Goal: Obtain resource: Obtain resource

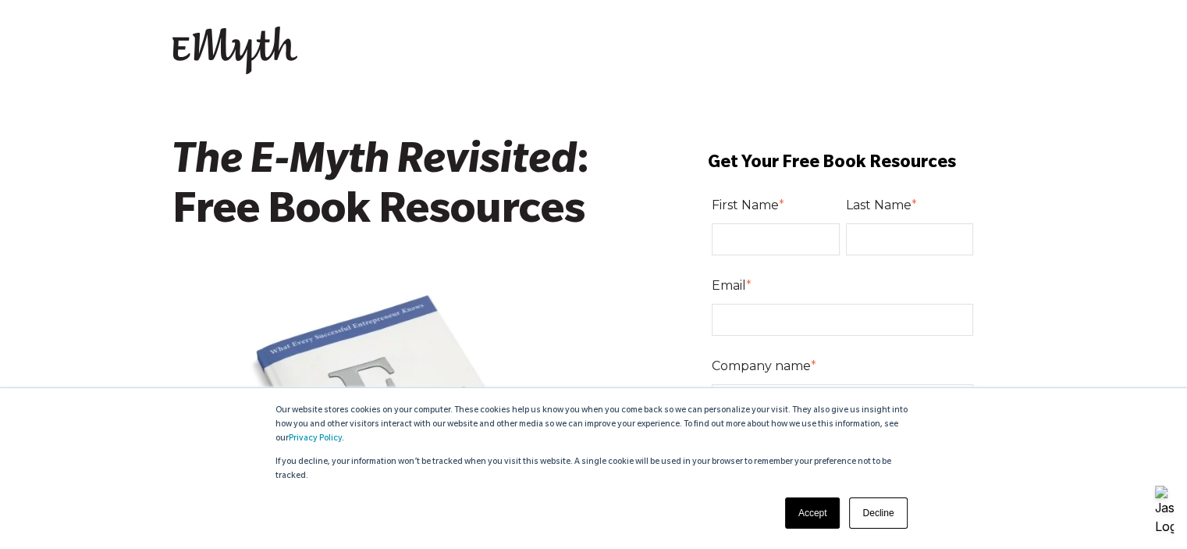
click at [739, 233] on input "First Name *" at bounding box center [776, 238] width 128 height 31
type input "[PERSON_NAME]"
type input "Mcgill"
type input "jerrydmcgill@gmail.com"
type input "Liquid Asset"
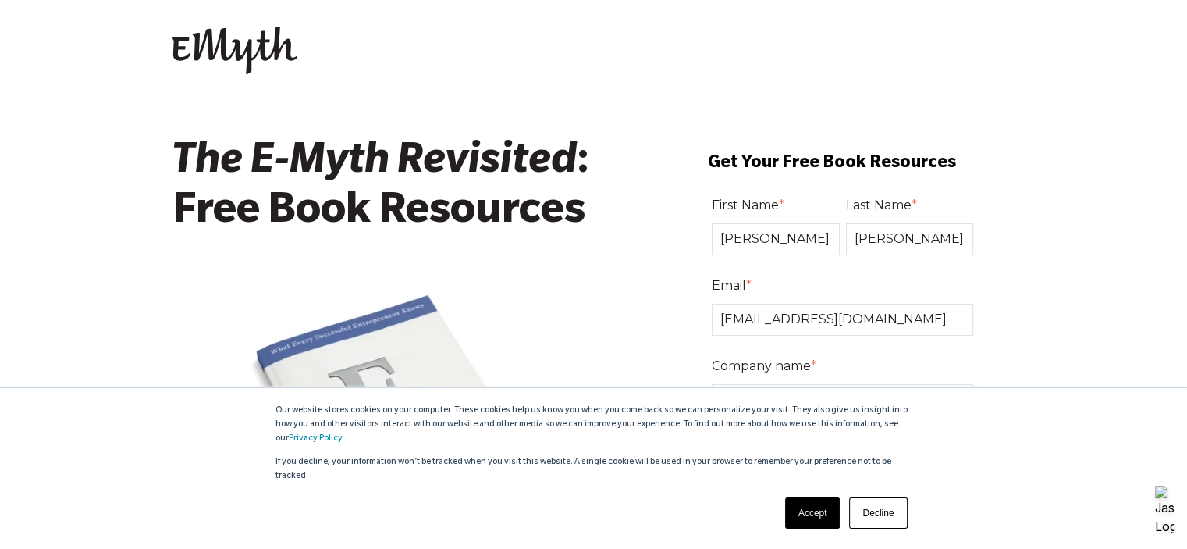
select select "[GEOGRAPHIC_DATA]"
type input "18322757237"
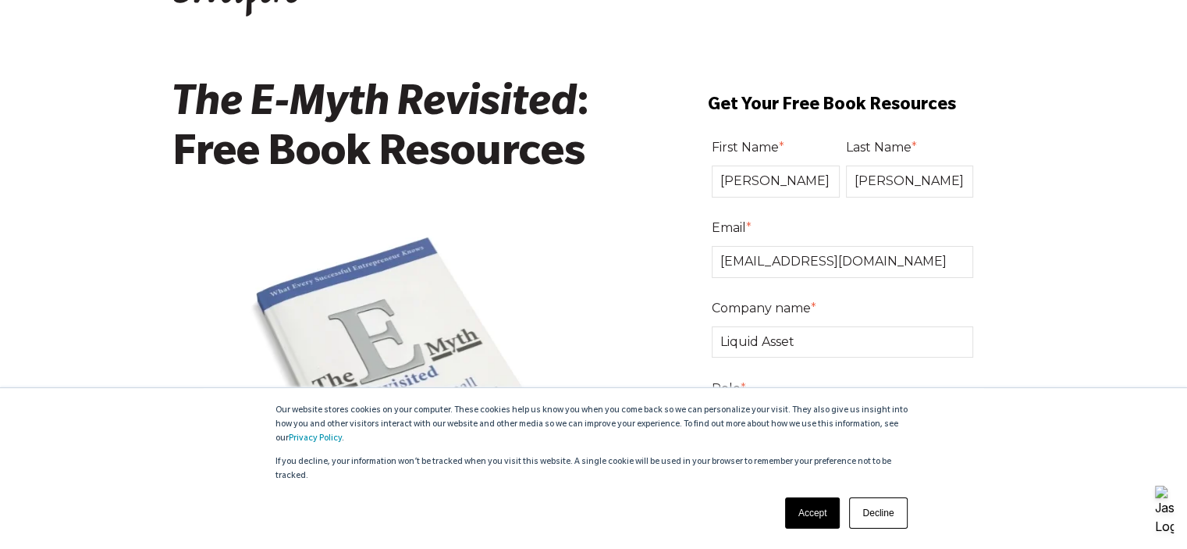
scroll to position [130, 0]
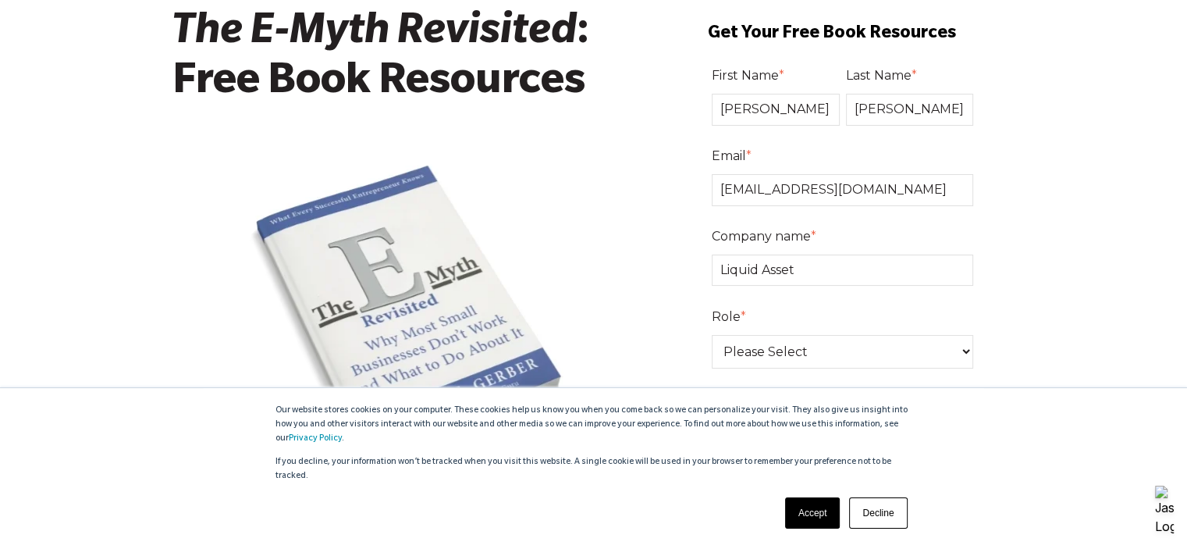
click at [793, 348] on select "Please Select Owner Partner / Co-Owner Executive Employee / Other" at bounding box center [843, 352] width 262 height 34
select select "Owner"
click at [712, 335] on select "Please Select Owner Partner / Co-Owner Executive Employee / Other" at bounding box center [843, 352] width 262 height 34
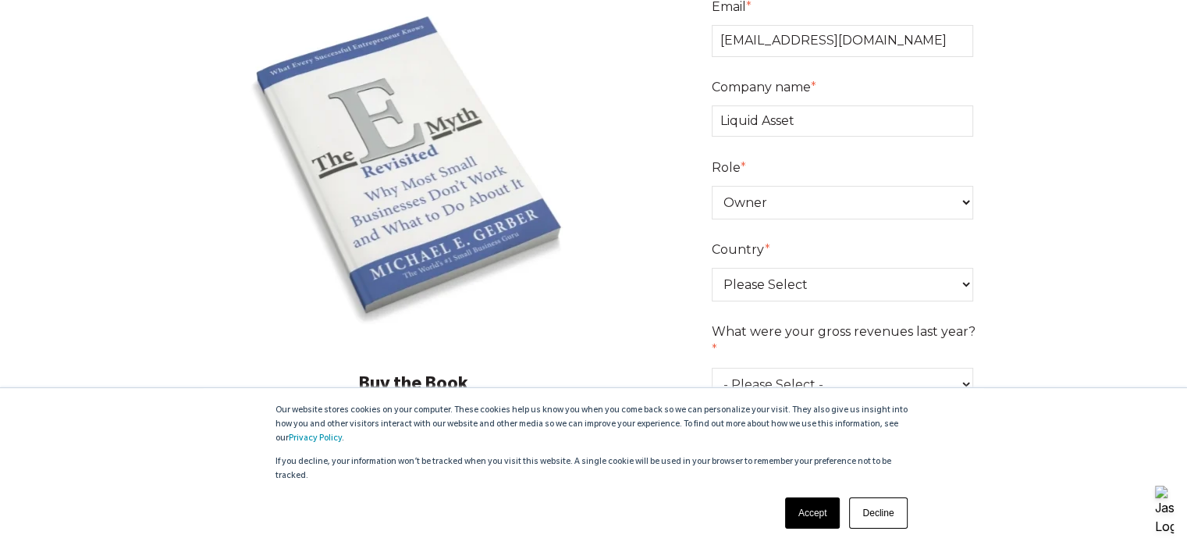
scroll to position [286, 0]
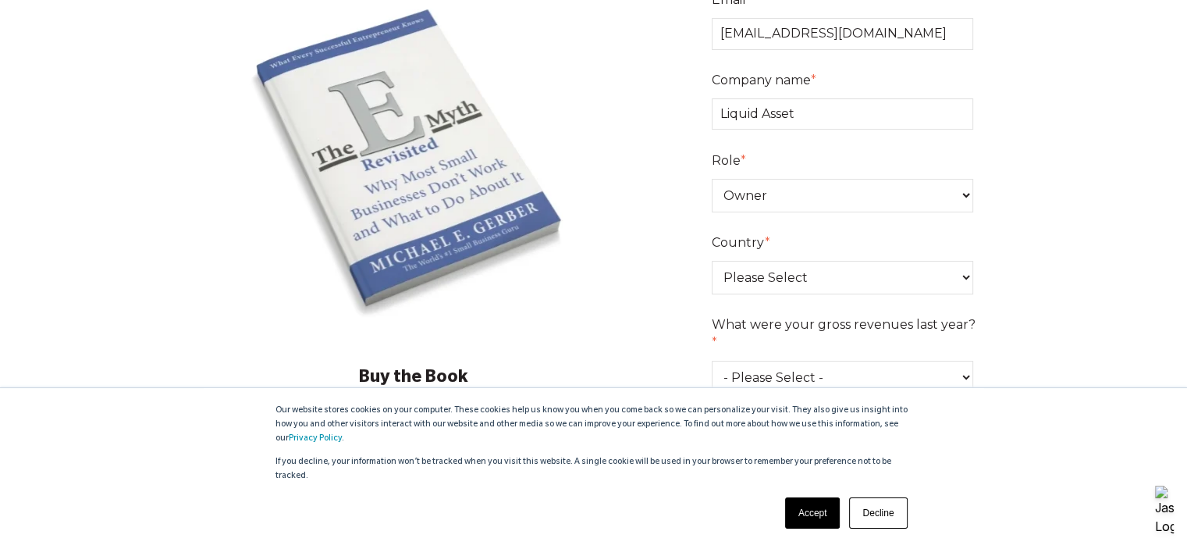
click at [779, 361] on select "- Please Select - 0-75K 76-150K 151-275K 276-500K 501-750K 751-1M 1-2.5M 2.5-5M…" at bounding box center [843, 378] width 262 height 34
select select "1-2.5M"
click at [712, 361] on select "- Please Select - 0-75K 76-150K 151-275K 276-500K 501-750K 751-1M 1-2.5M 2.5-5M…" at bounding box center [843, 378] width 262 height 34
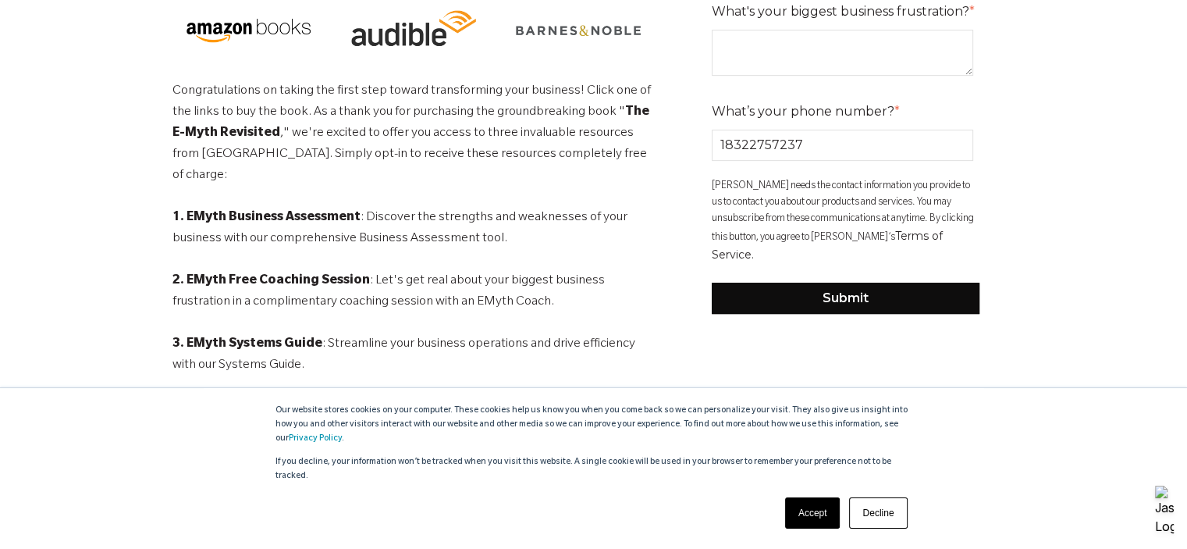
scroll to position [676, 0]
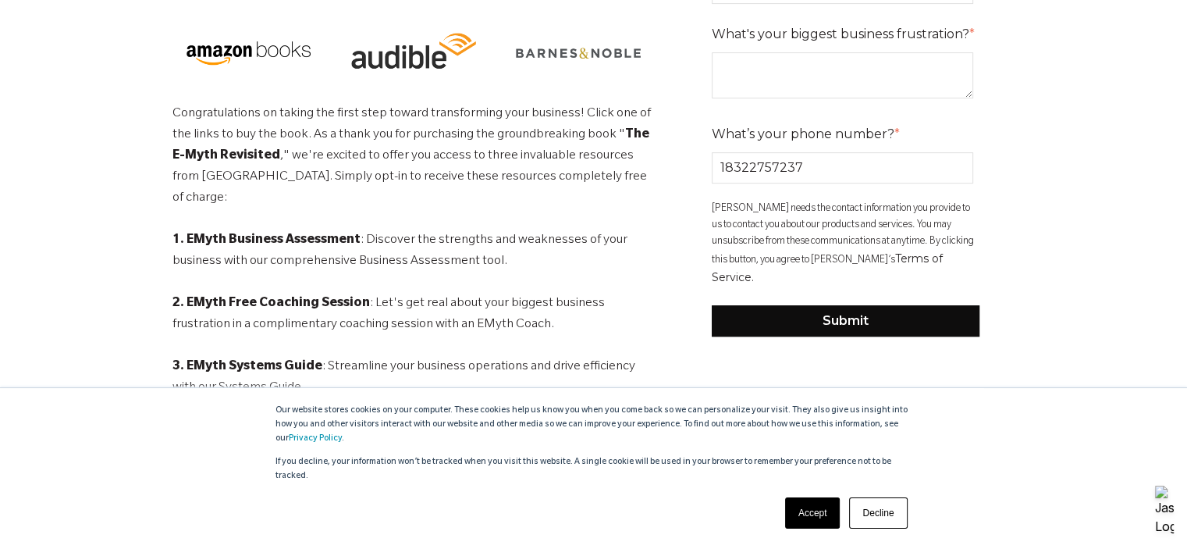
click at [816, 152] on input "18322757237" at bounding box center [843, 167] width 262 height 31
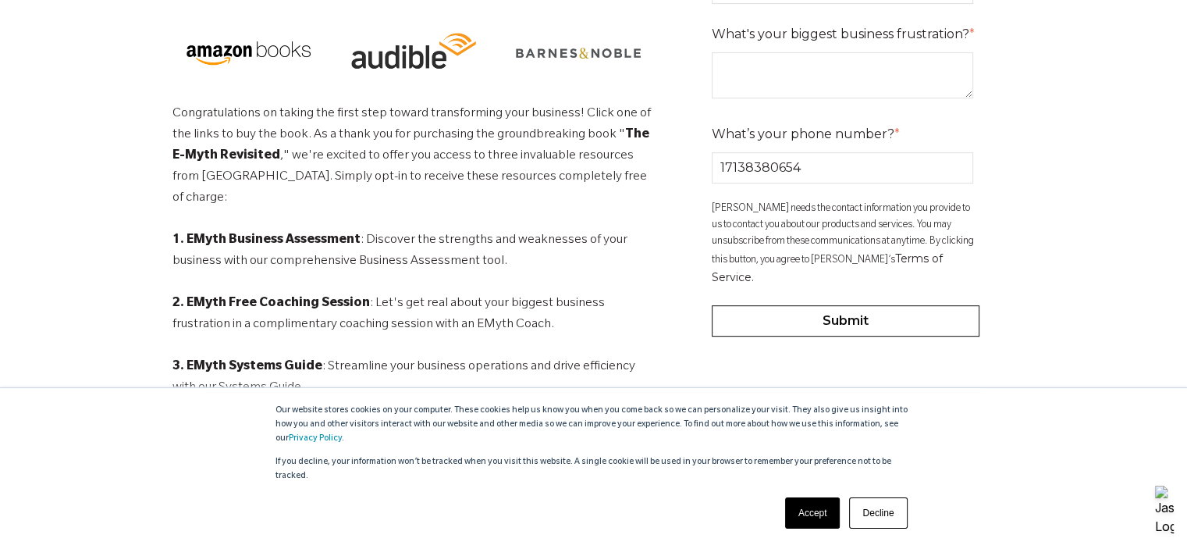
click at [834, 305] on input "Submit" at bounding box center [846, 320] width 269 height 31
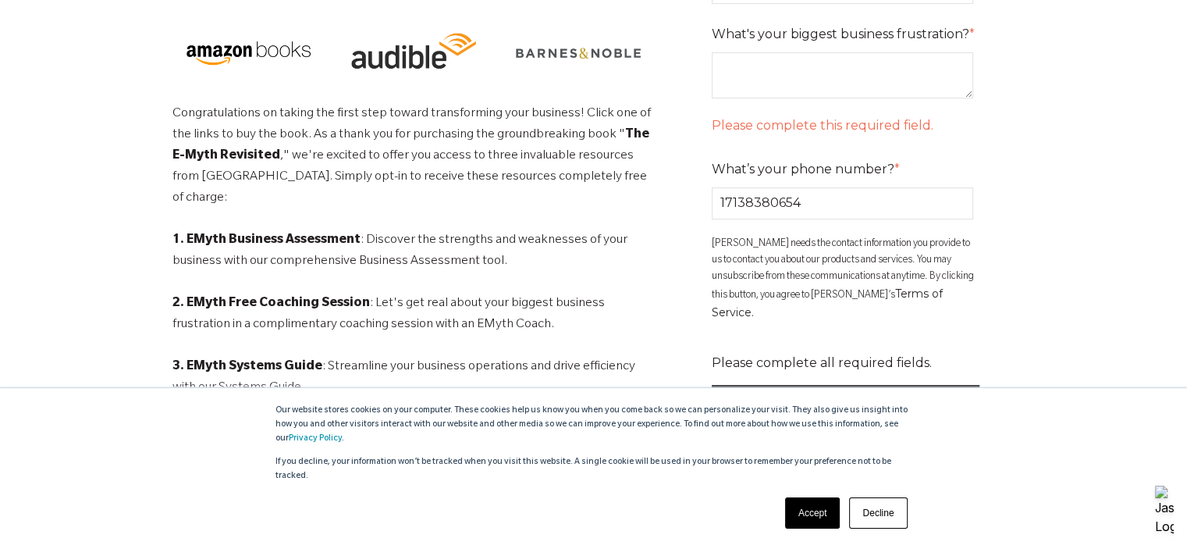
click at [725, 187] on input "17138380654" at bounding box center [843, 202] width 262 height 31
click at [738, 187] on input "7138380654" at bounding box center [843, 202] width 262 height 31
click at [769, 187] on input "713-8380654" at bounding box center [843, 202] width 262 height 31
type input "713-838-0654"
click at [862, 385] on input "Submit" at bounding box center [846, 400] width 269 height 31
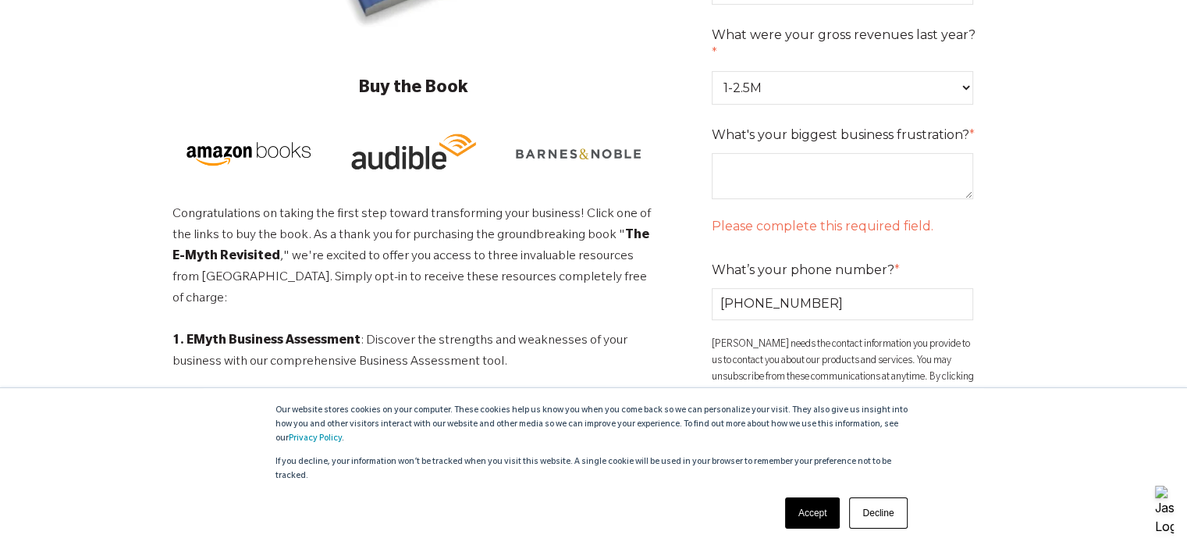
scroll to position [572, 0]
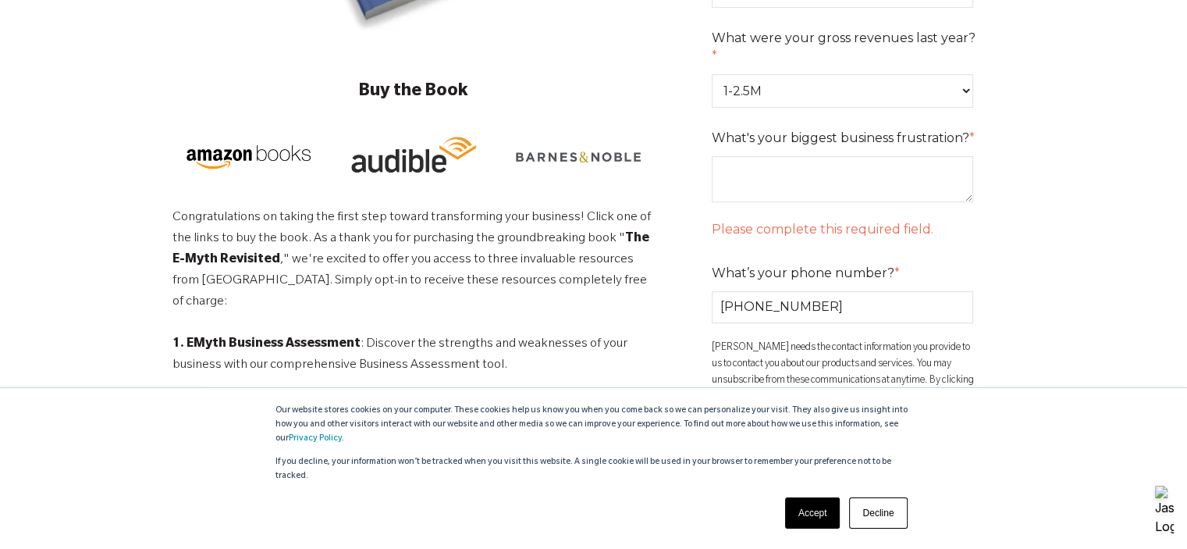
click at [784, 156] on textarea "What's your biggest business frustration? *" at bounding box center [843, 179] width 262 height 46
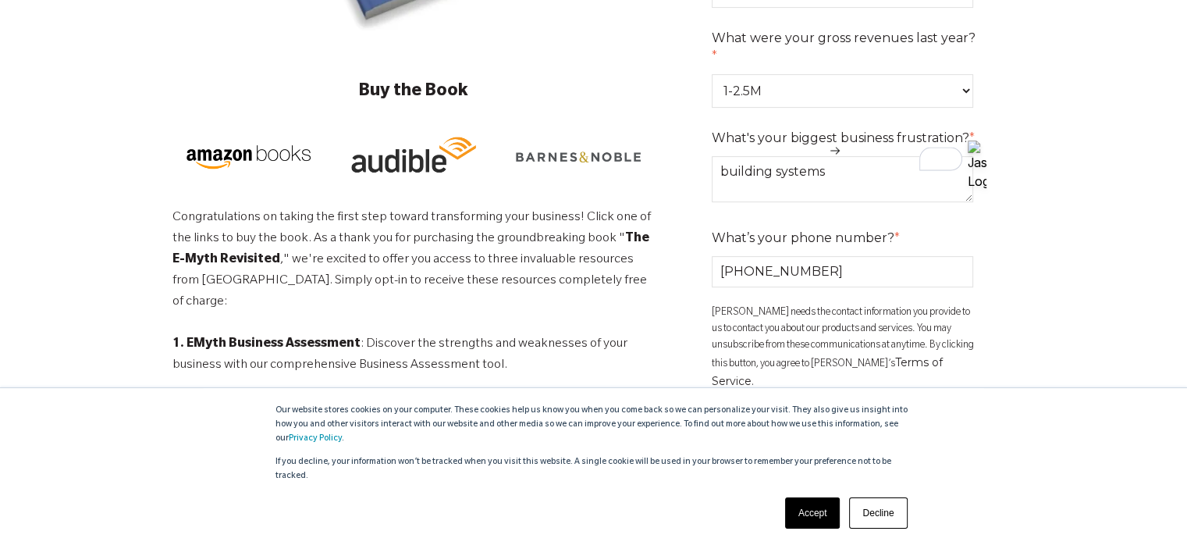
type textarea "building systems"
click at [854, 409] on input "Submit" at bounding box center [846, 424] width 269 height 31
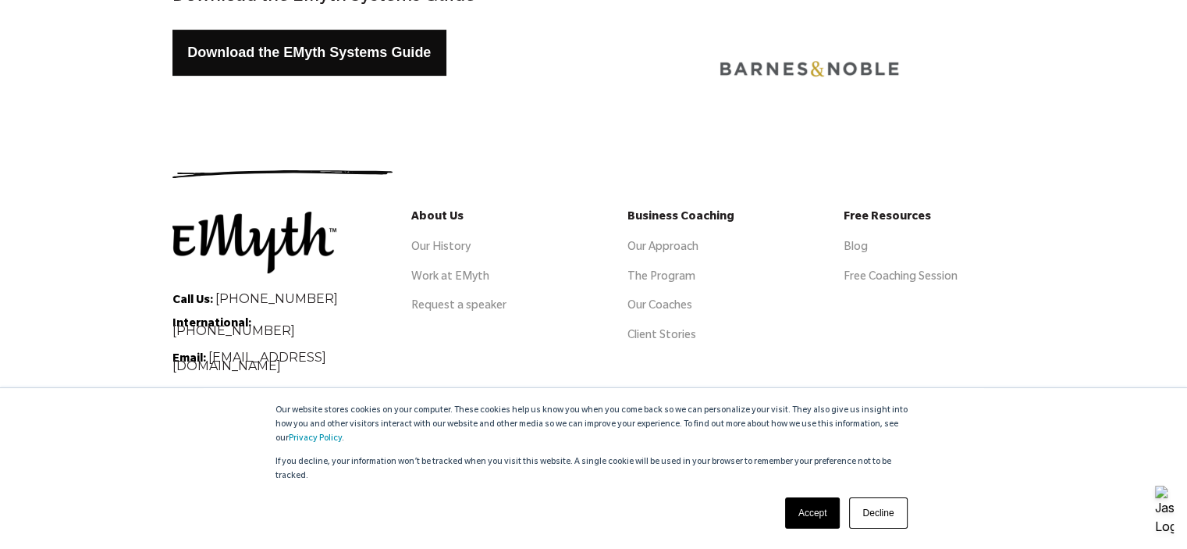
scroll to position [528, 0]
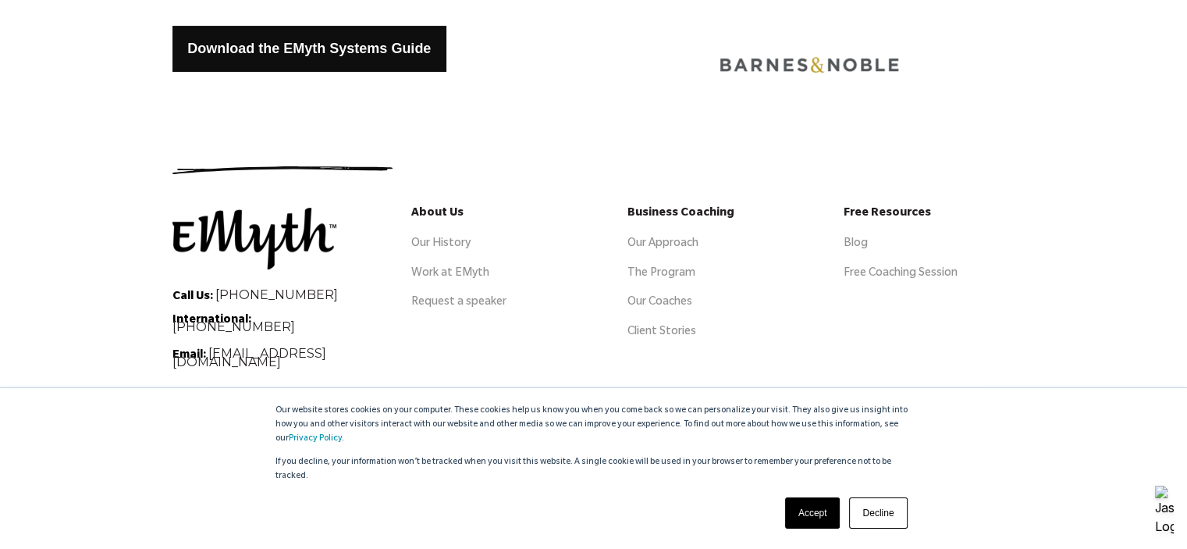
click at [302, 41] on link "Download the EMyth Systems Guide" at bounding box center [310, 49] width 275 height 46
click at [323, 48] on link "Download the EMyth Systems Guide" at bounding box center [310, 49] width 275 height 46
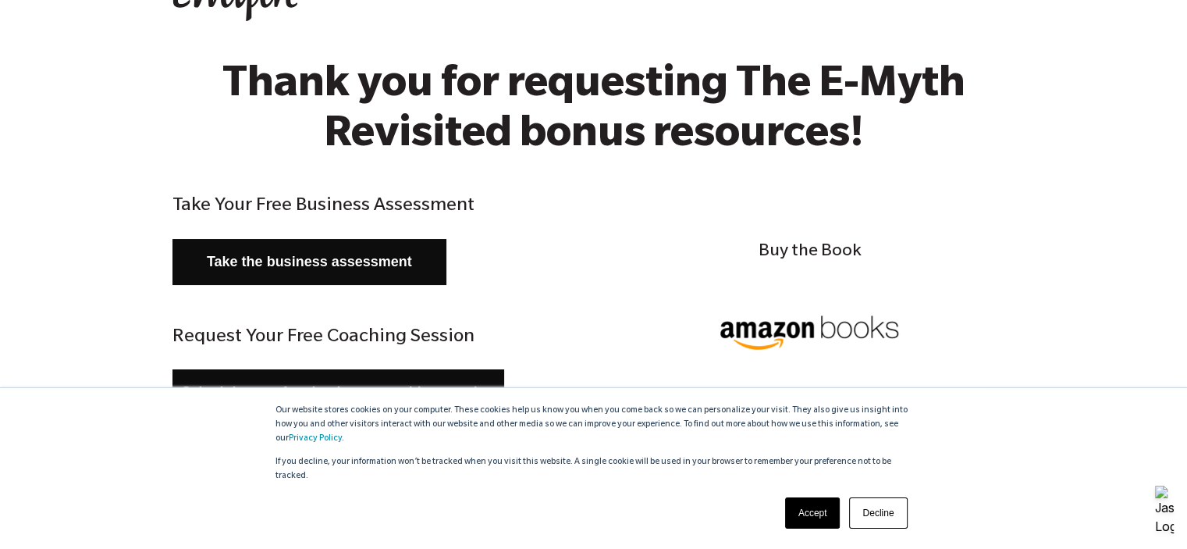
scroll to position [0, 0]
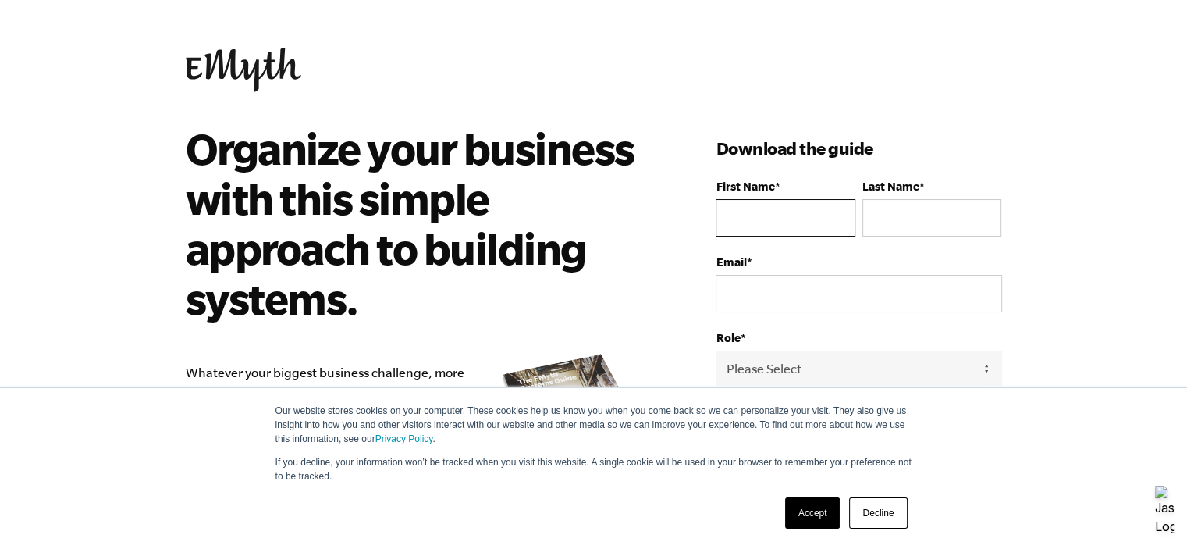
click at [795, 218] on input "First Name *" at bounding box center [785, 217] width 139 height 37
type input "[PERSON_NAME]"
type input "[EMAIL_ADDRESS][DOMAIN_NAME]"
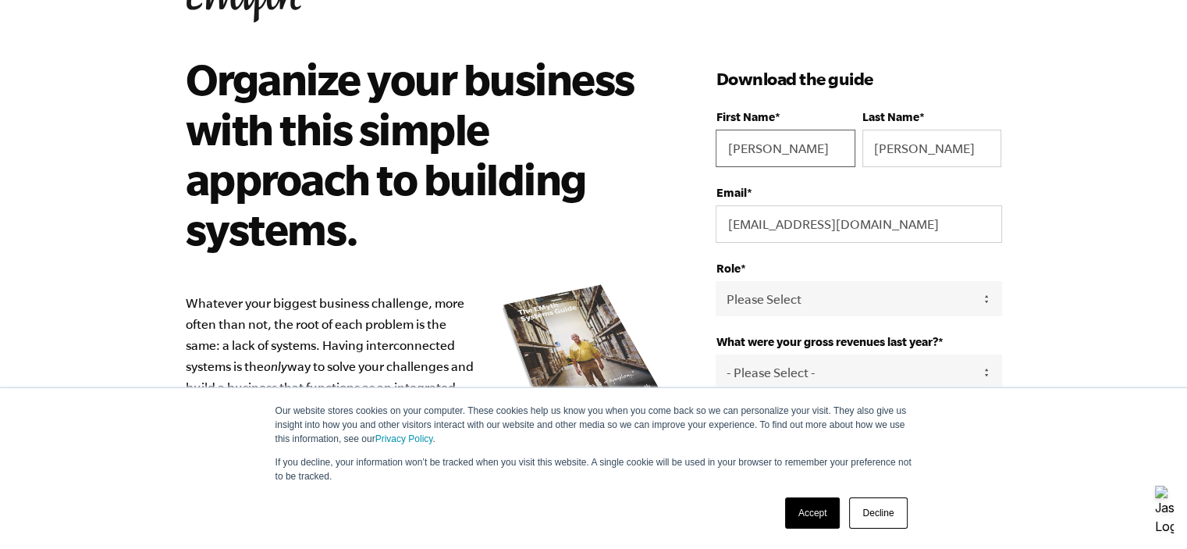
scroll to position [130, 0]
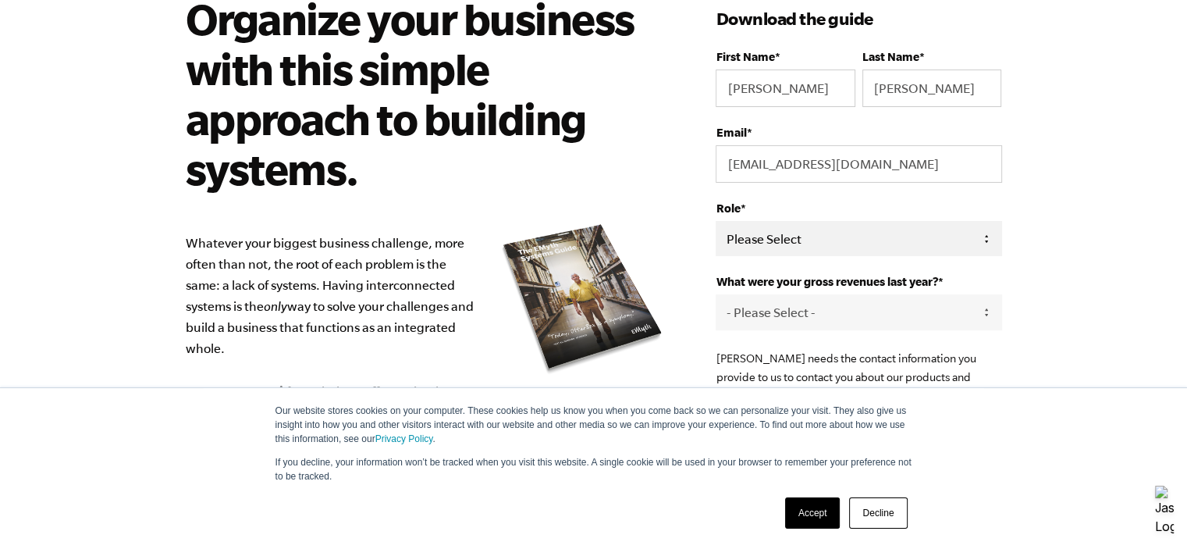
click at [824, 233] on select "Please Select Owner Partner / Co-Owner Executive Employee / Other" at bounding box center [859, 238] width 286 height 35
select select "Owner"
click at [716, 221] on select "Please Select Owner Partner / Co-Owner Executive Employee / Other" at bounding box center [859, 238] width 286 height 35
click at [795, 305] on select "- Please Select - 0-75K 76-150K 151-275K 276-500K 501-750K 751-1M 1-2.5M 2.5-5M…" at bounding box center [859, 311] width 286 height 35
select select "1-2.5M"
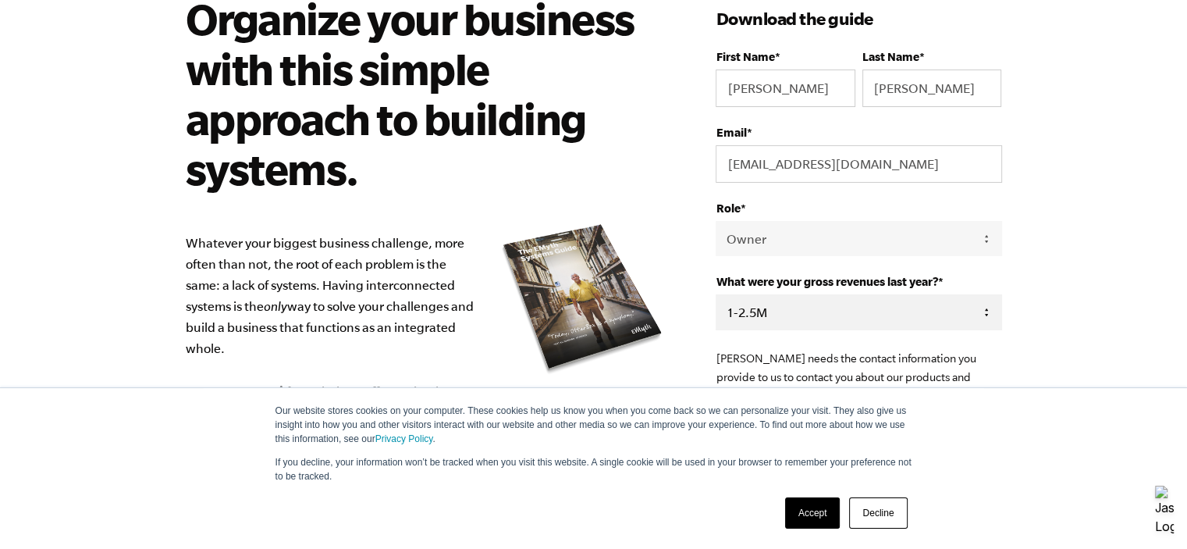
click at [716, 294] on select "- Please Select - 0-75K 76-150K 151-275K 276-500K 501-750K 751-1M 1-2.5M 2.5-5M…" at bounding box center [859, 311] width 286 height 35
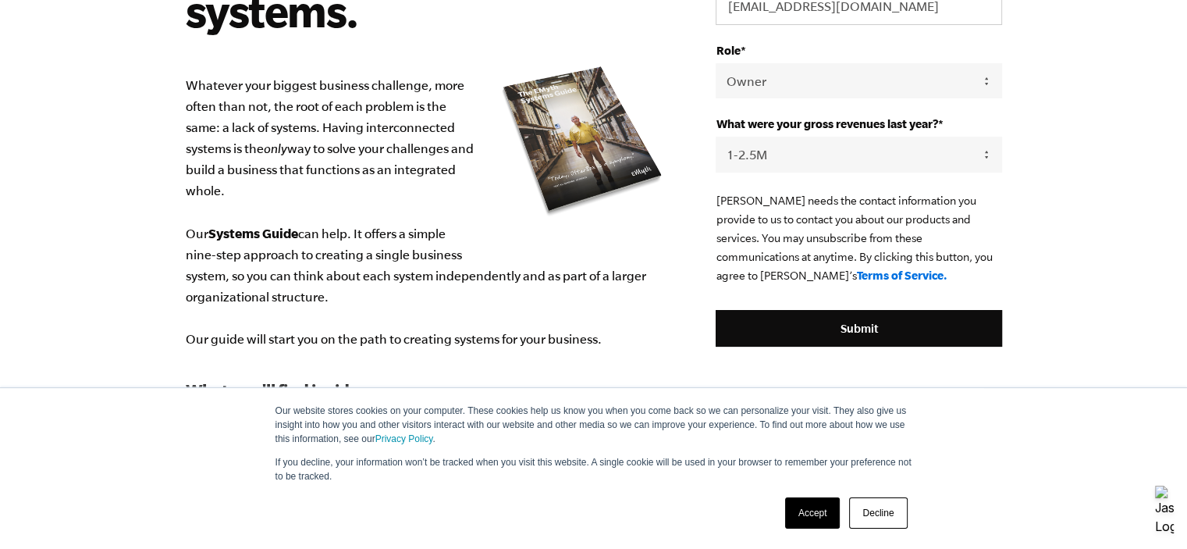
scroll to position [390, 0]
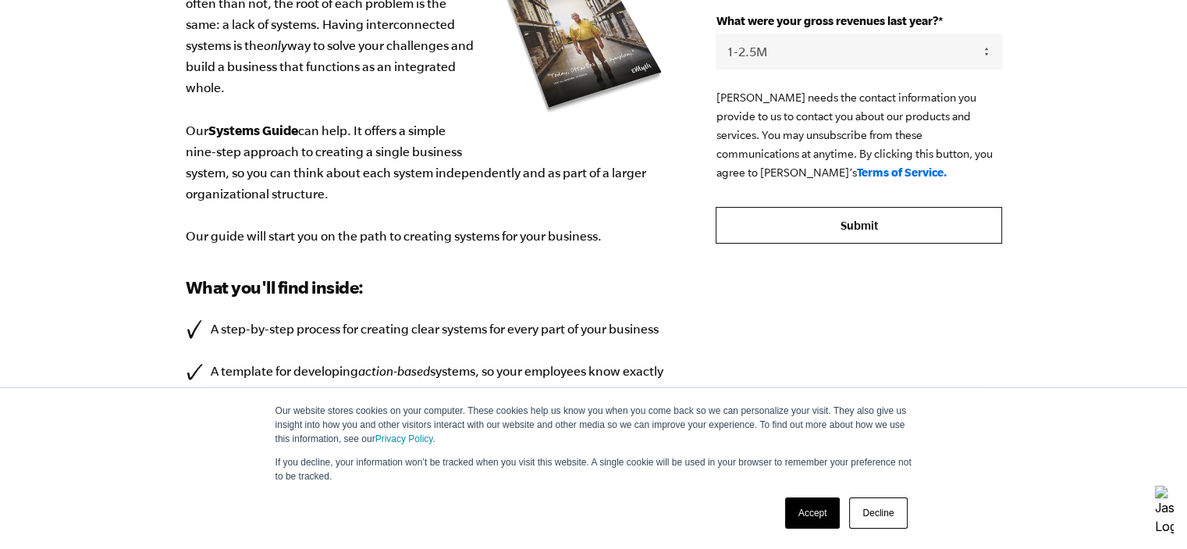
click at [834, 226] on input "Submit" at bounding box center [859, 225] width 286 height 37
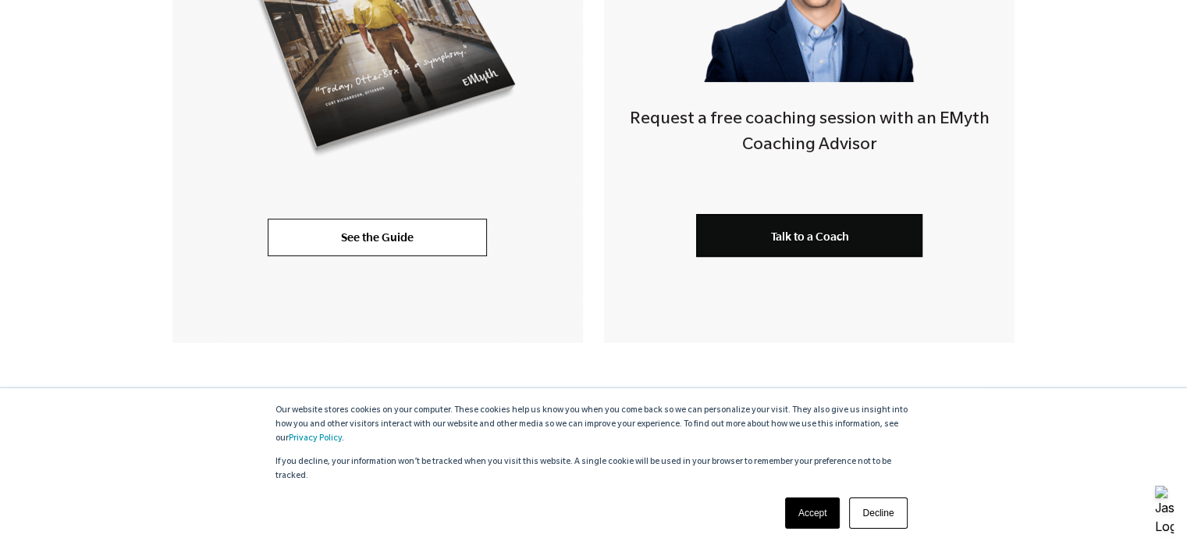
scroll to position [571, 0]
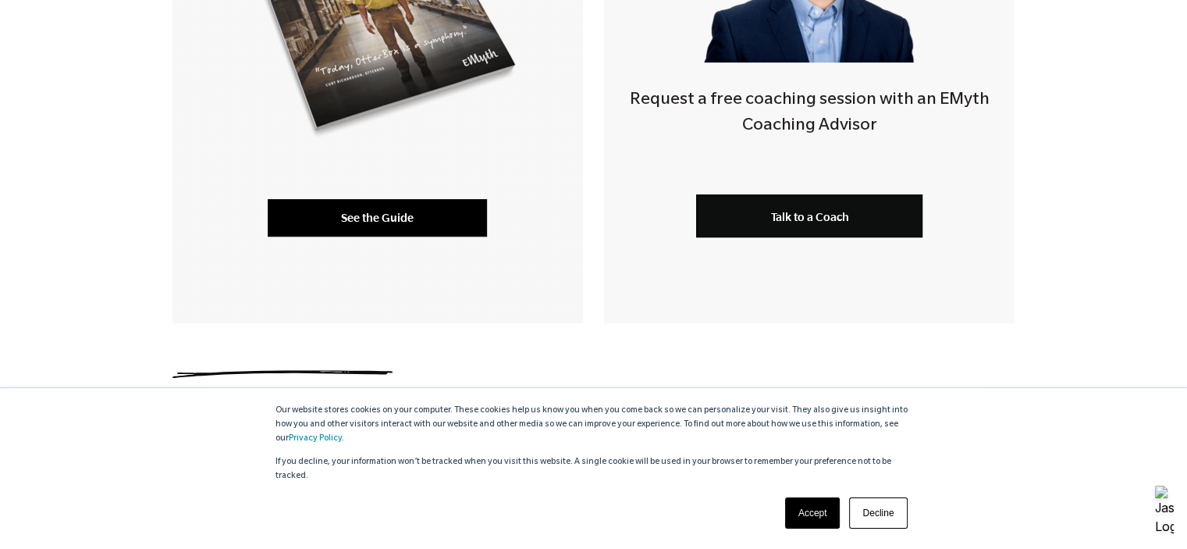
click at [415, 215] on link "See the Guide" at bounding box center [377, 217] width 219 height 37
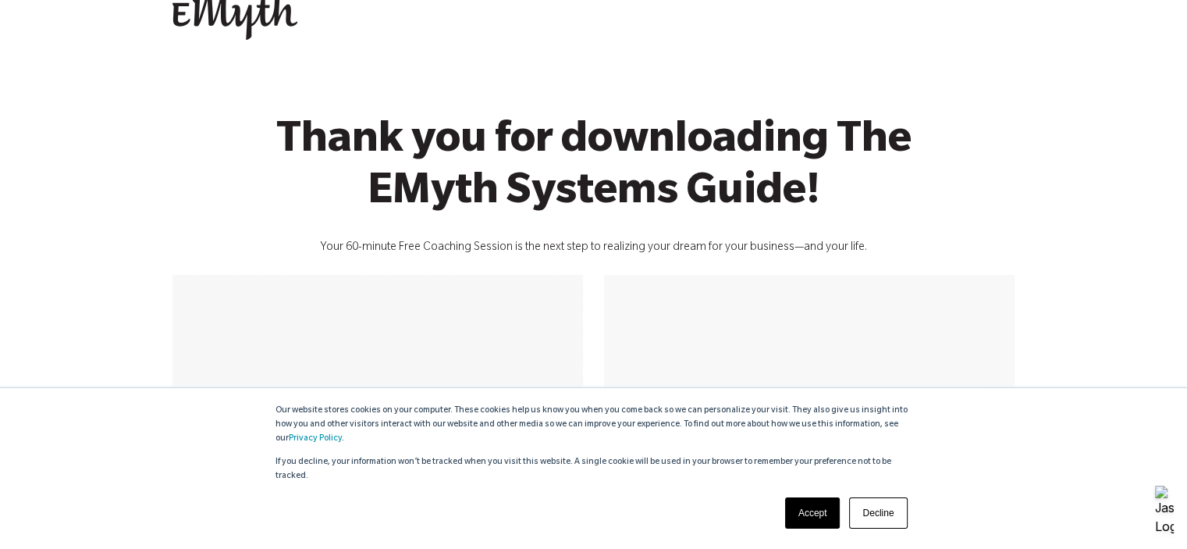
scroll to position [0, 0]
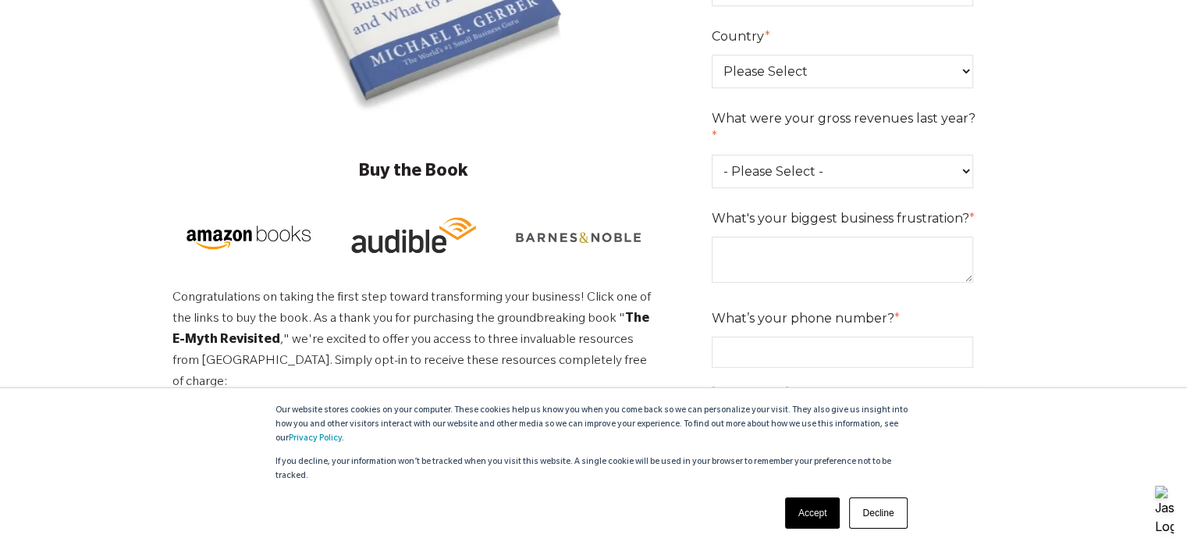
scroll to position [443, 0]
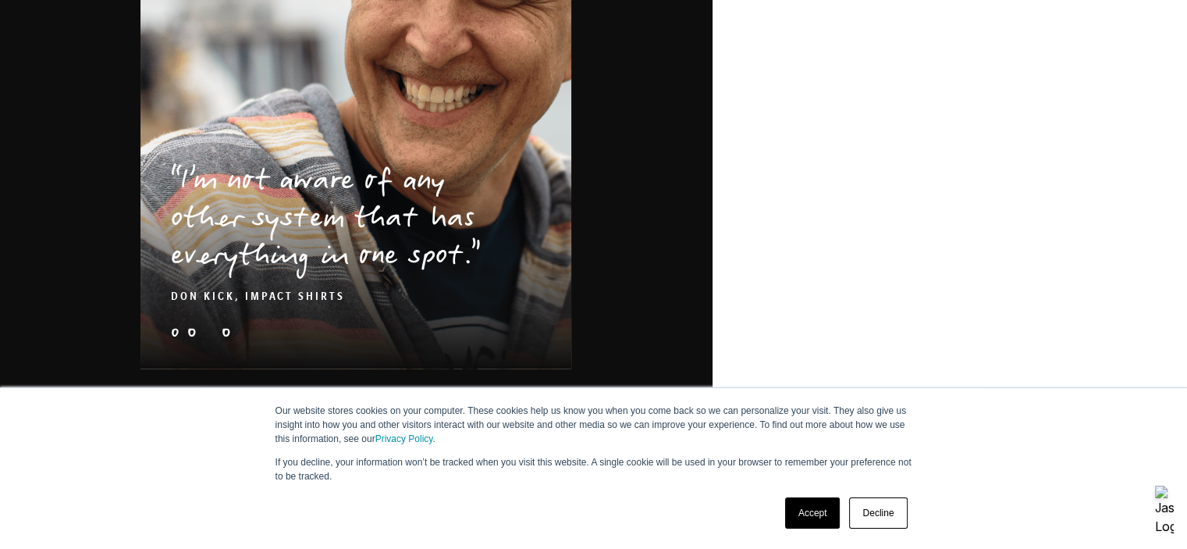
scroll to position [2555, 0]
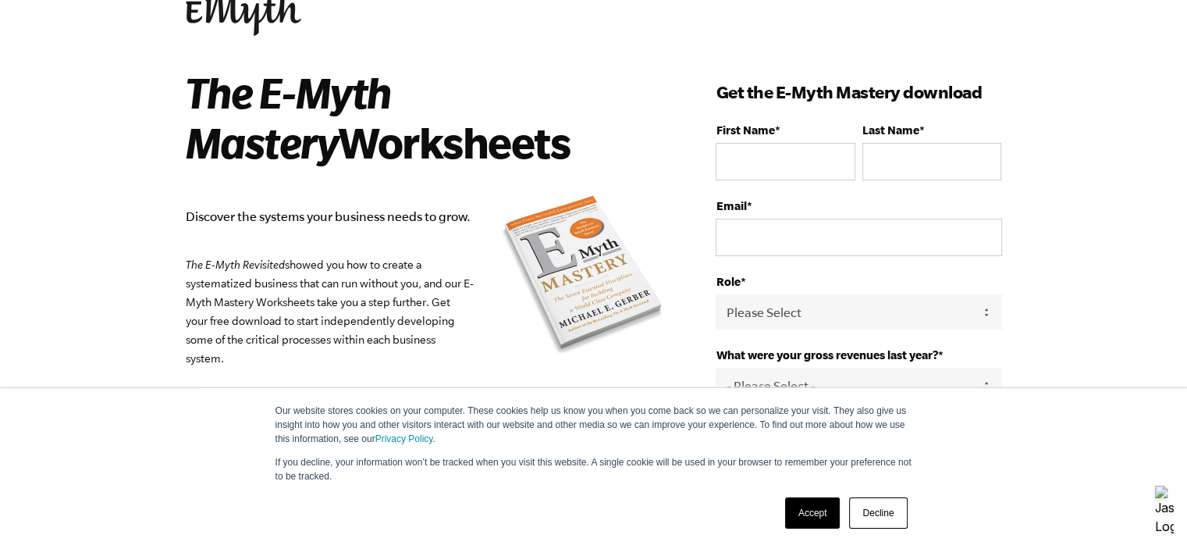
scroll to position [52, 0]
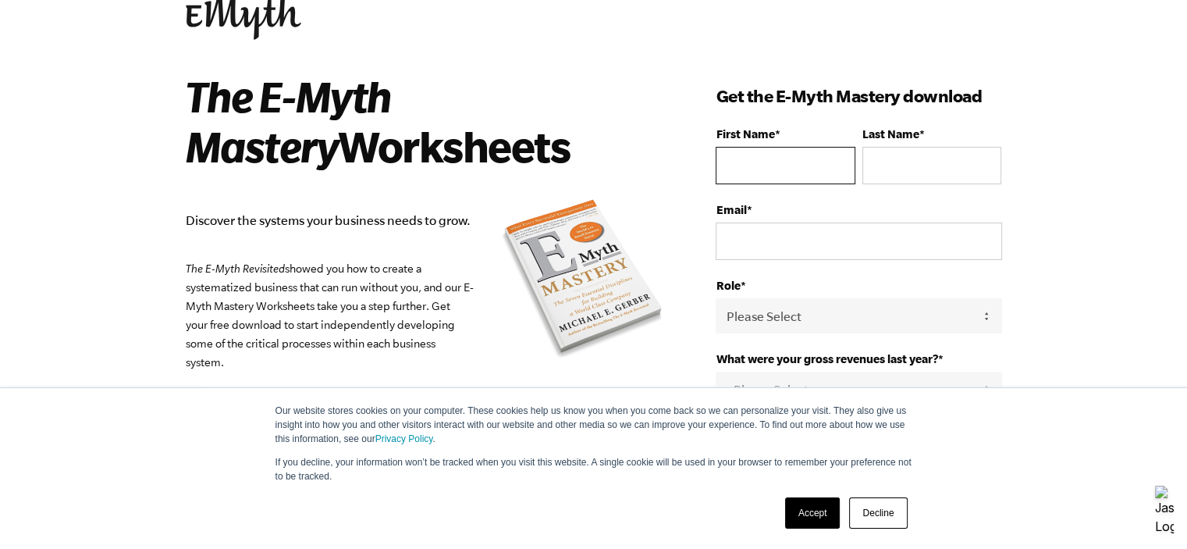
click at [767, 165] on input "First Name *" at bounding box center [785, 165] width 139 height 37
type input "Jerry"
type input "Mcgill"
type input "jerrydmcgill@gmail.com"
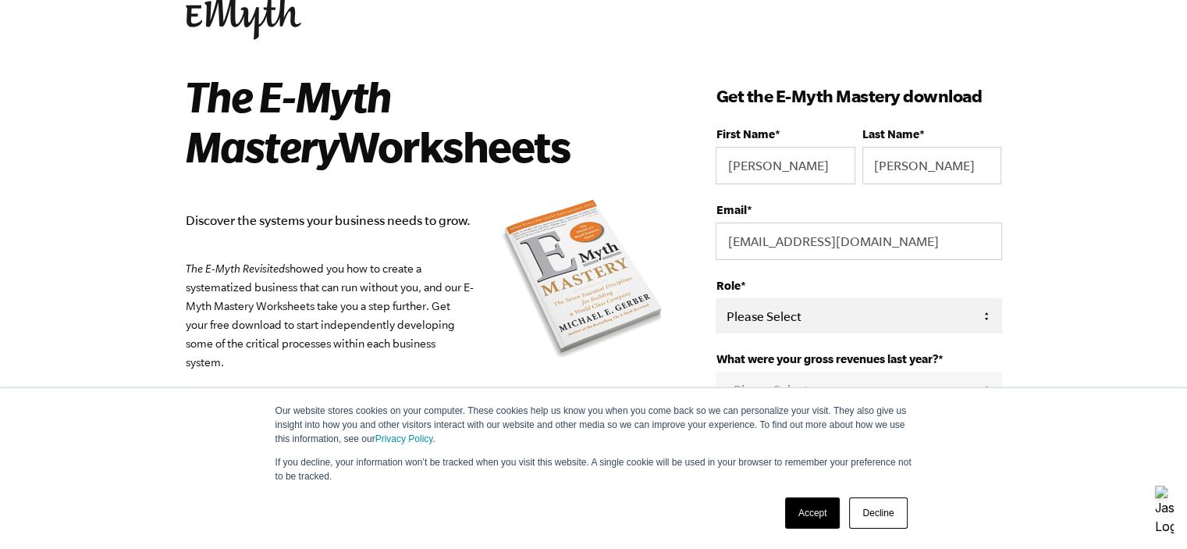
click at [823, 315] on select "Please Select Owner Partner / Co-Owner Executive Employee / Other" at bounding box center [859, 315] width 286 height 35
select select "Owner"
click at [716, 298] on select "Please Select Owner Partner / Co-Owner Executive Employee / Other" at bounding box center [859, 315] width 286 height 35
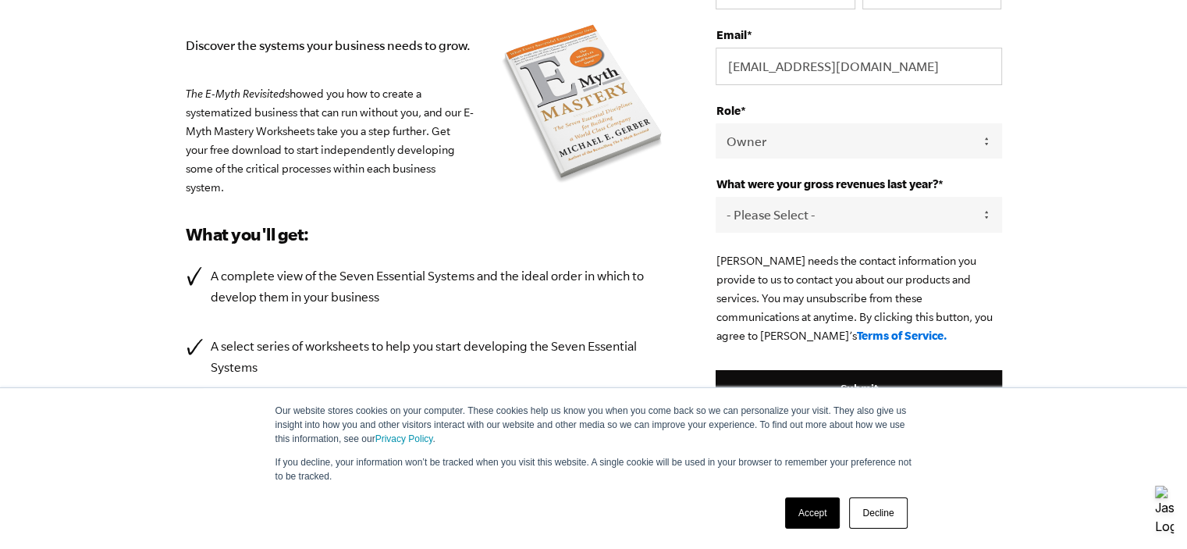
scroll to position [234, 0]
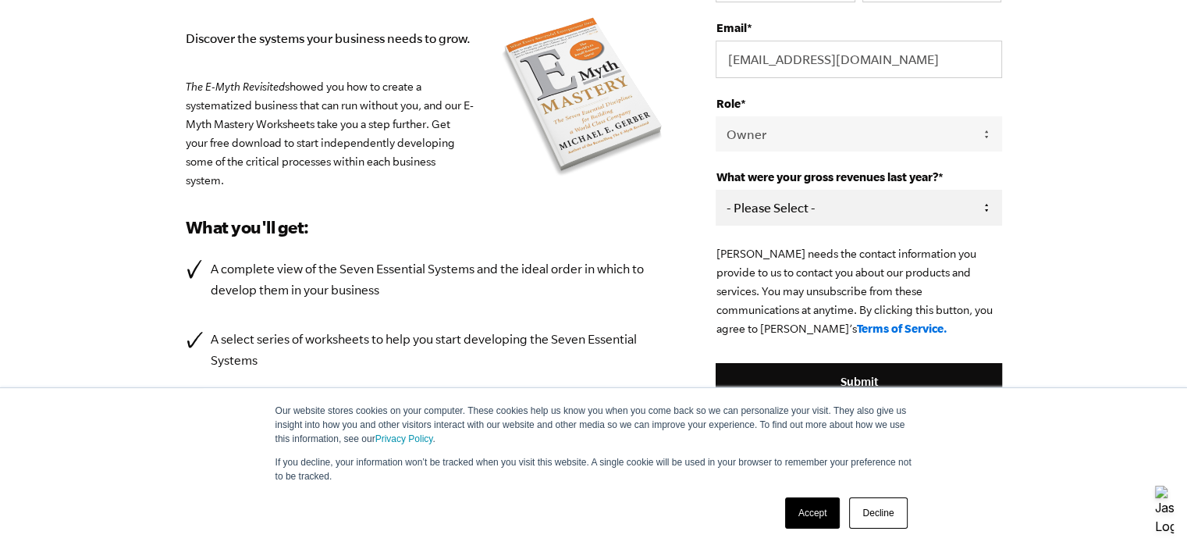
click at [806, 205] on select "- Please Select - 0-75K 76-150K 151-275K 276-500K 501-750K 751-1M 1-2.5M 2.5-5M…" at bounding box center [859, 207] width 286 height 35
select select "1-2.5M"
click at [716, 190] on select "- Please Select - 0-75K 76-150K 151-275K 276-500K 501-750K 751-1M 1-2.5M 2.5-5M…" at bounding box center [859, 207] width 286 height 35
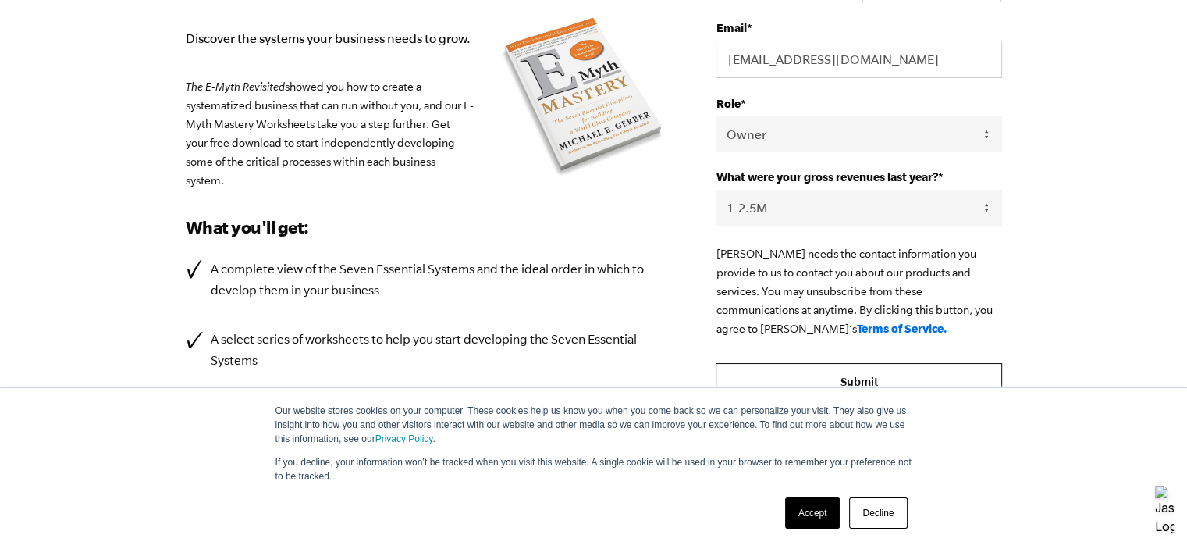
click at [839, 375] on input "Submit" at bounding box center [859, 381] width 286 height 37
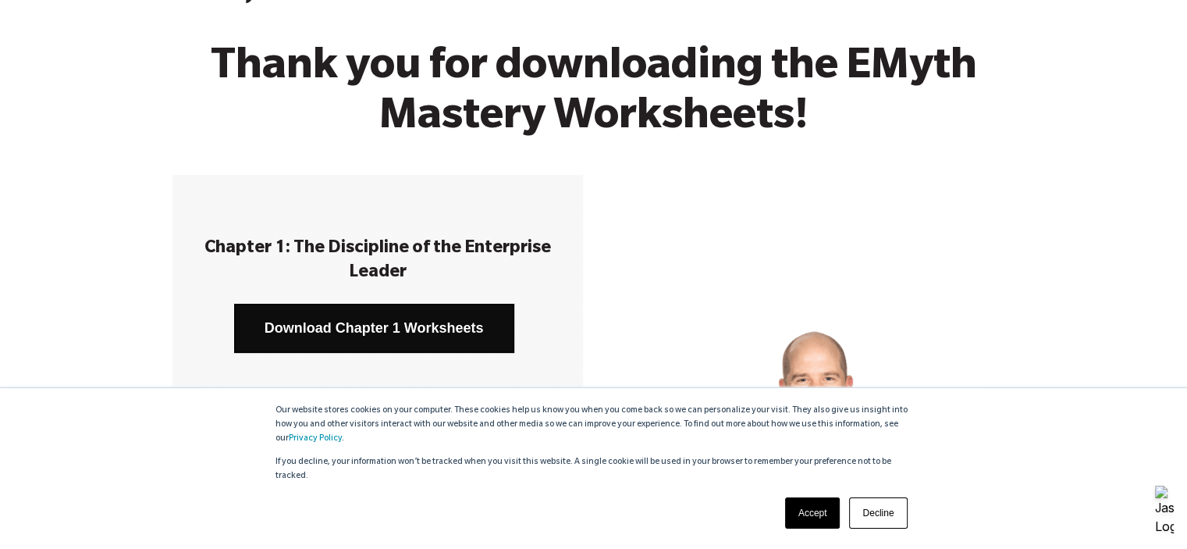
scroll to position [182, 0]
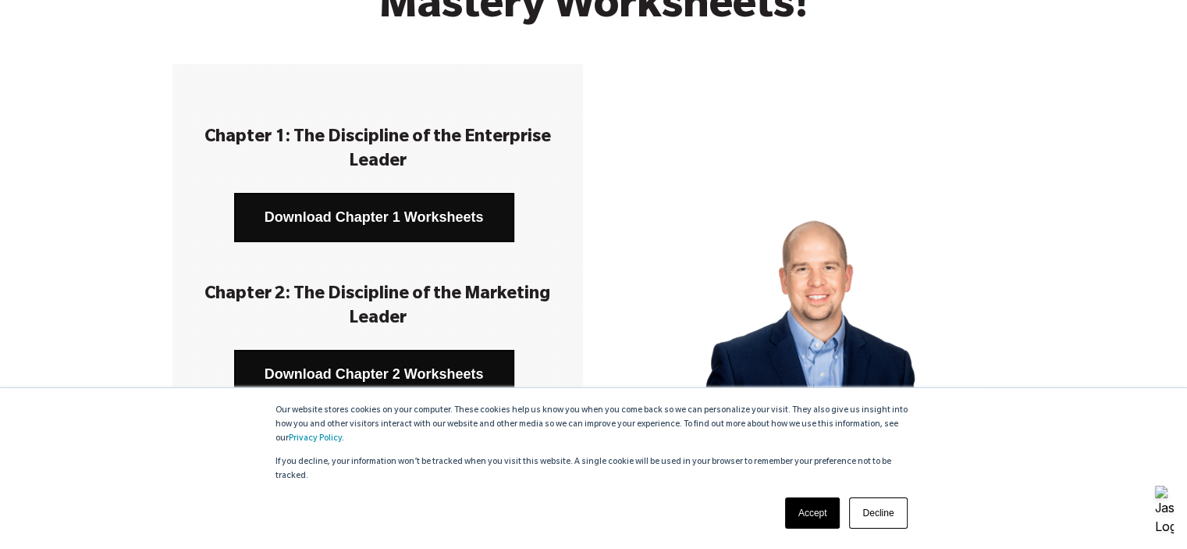
click at [372, 215] on link "Download Chapter 1 Worksheets" at bounding box center [374, 217] width 280 height 49
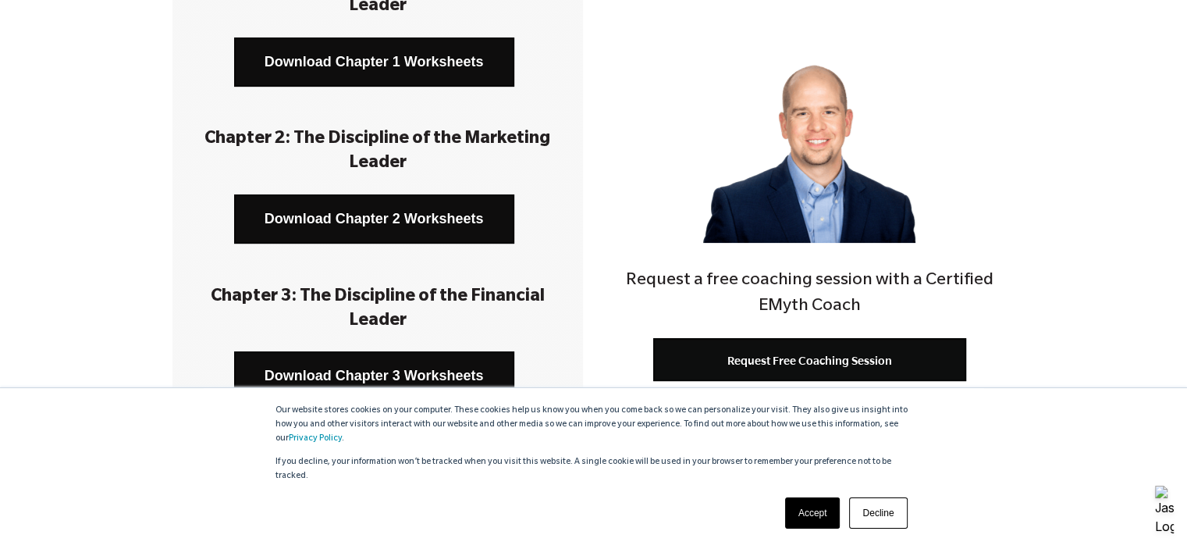
scroll to position [364, 0]
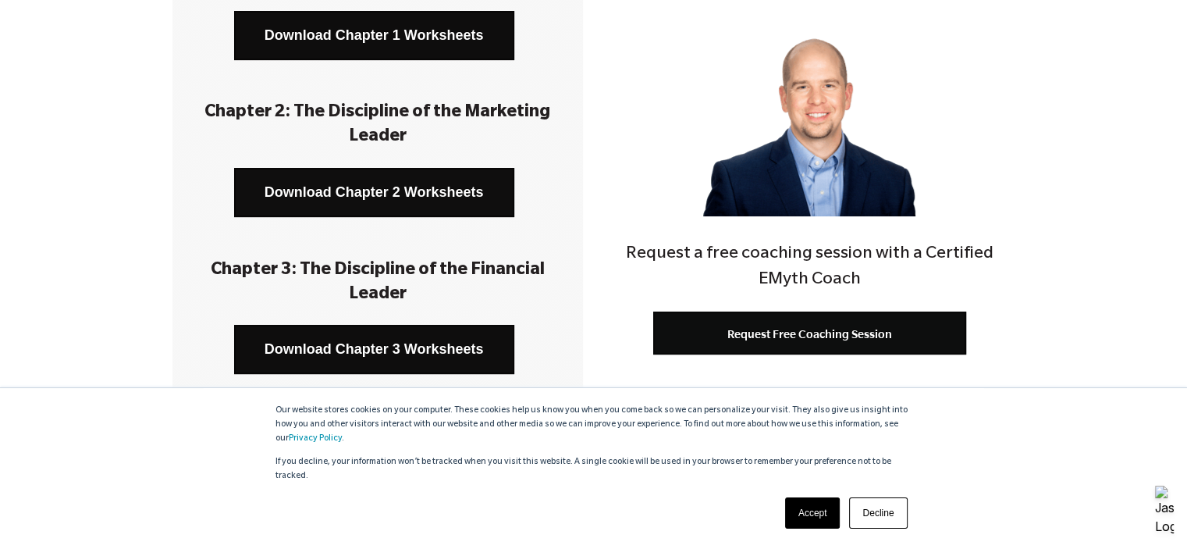
click at [365, 187] on link "Download Chapter 2 Worksheets" at bounding box center [374, 192] width 280 height 49
click at [393, 341] on link "Download Chapter 3 Worksheets" at bounding box center [374, 349] width 280 height 49
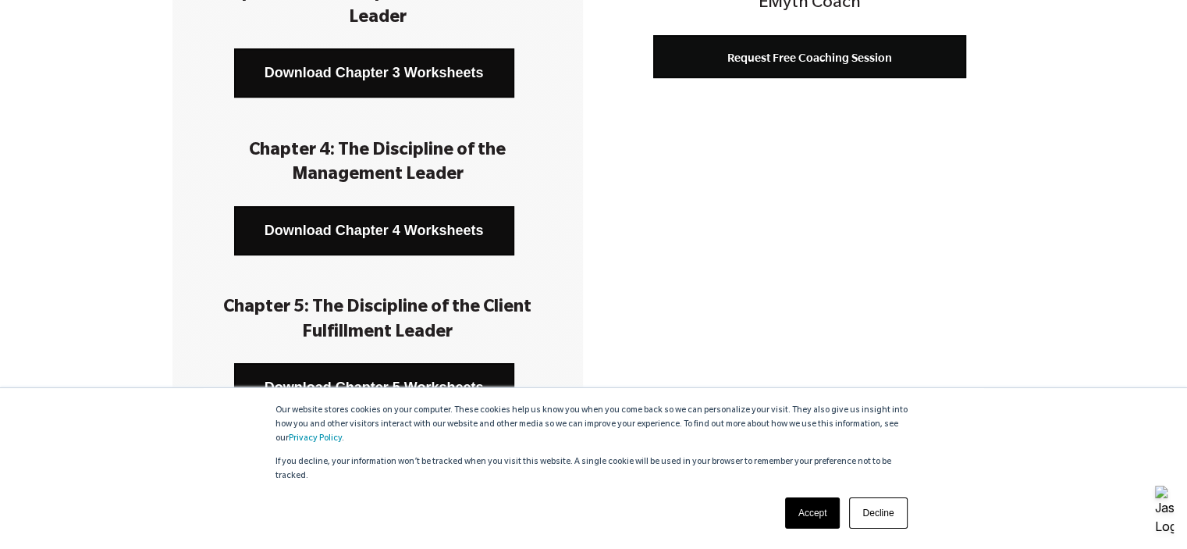
scroll to position [650, 0]
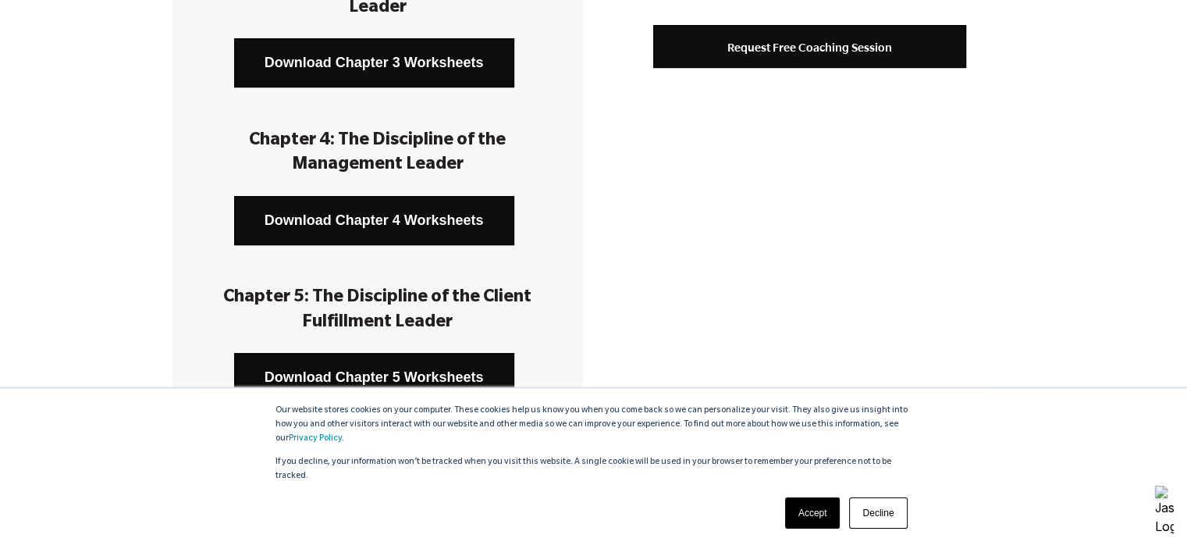
click at [381, 210] on link "Download Chapter 4 Worksheets" at bounding box center [374, 220] width 280 height 49
click at [433, 371] on link "Download Chapter 5 Worksheets" at bounding box center [374, 377] width 280 height 49
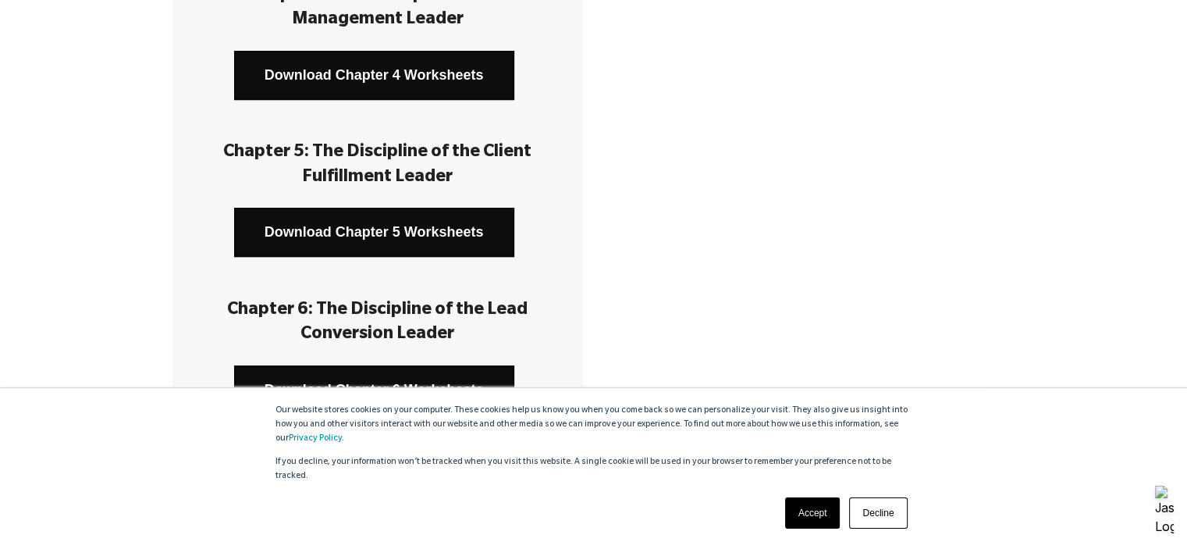
scroll to position [806, 0]
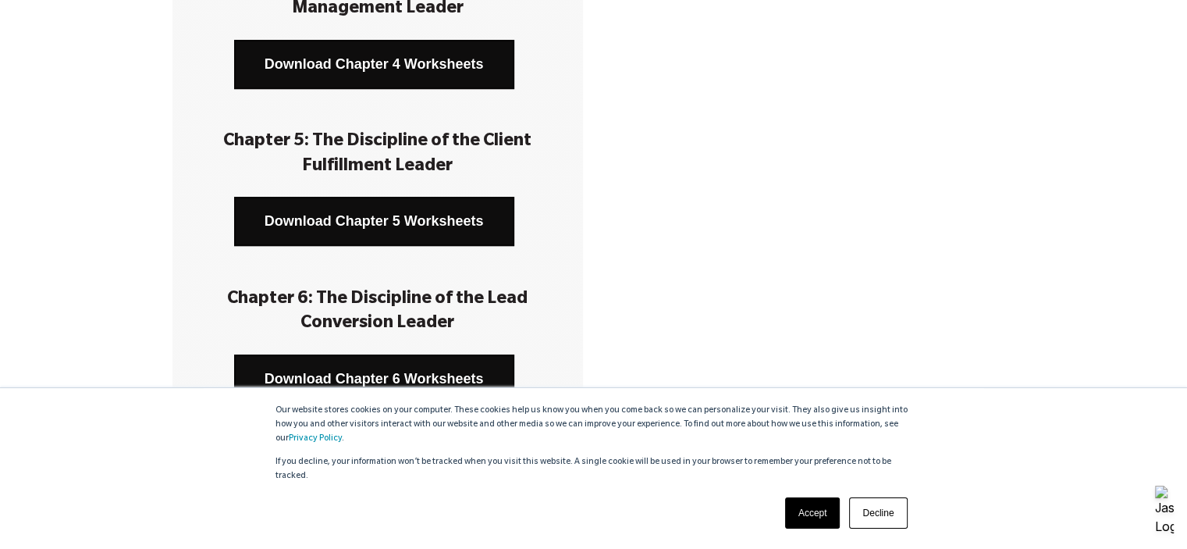
click at [386, 390] on link "Download Chapter 6 Worksheets" at bounding box center [374, 378] width 280 height 49
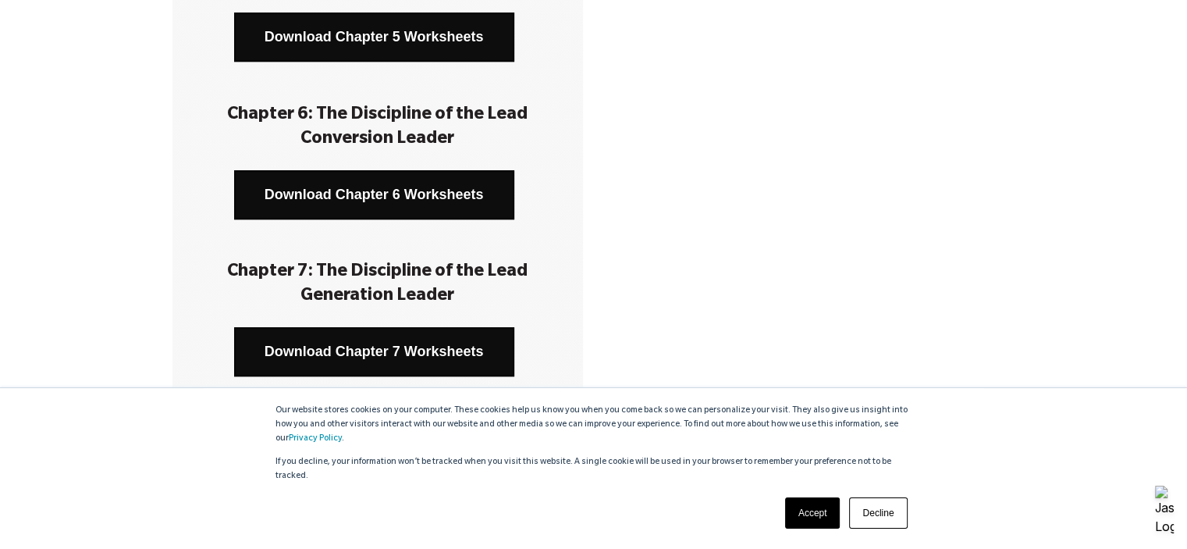
scroll to position [1015, 0]
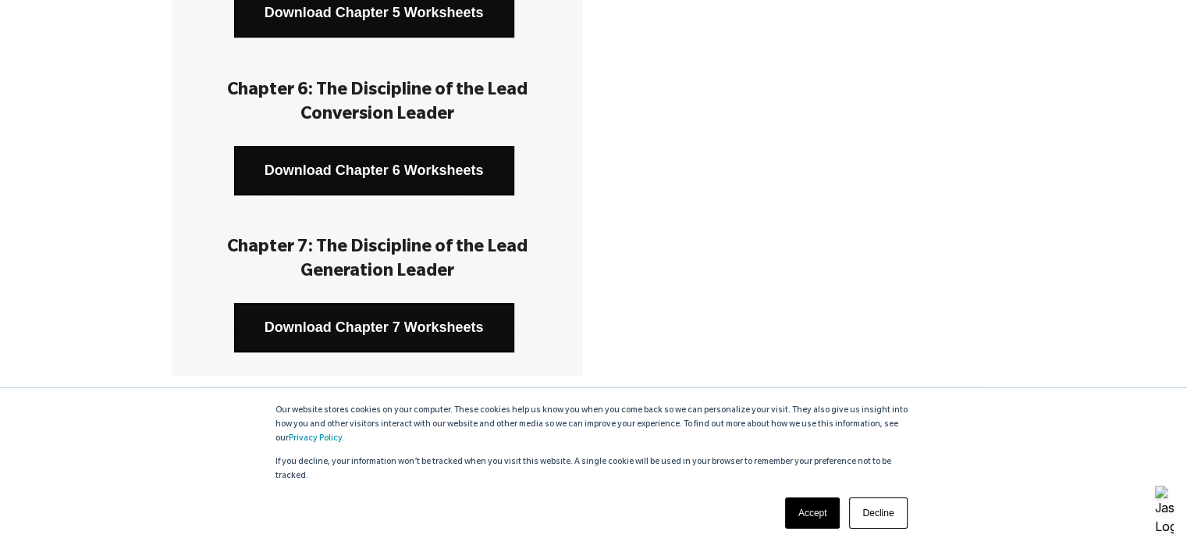
click at [375, 325] on link "Download Chapter 7 Worksheets" at bounding box center [374, 327] width 280 height 49
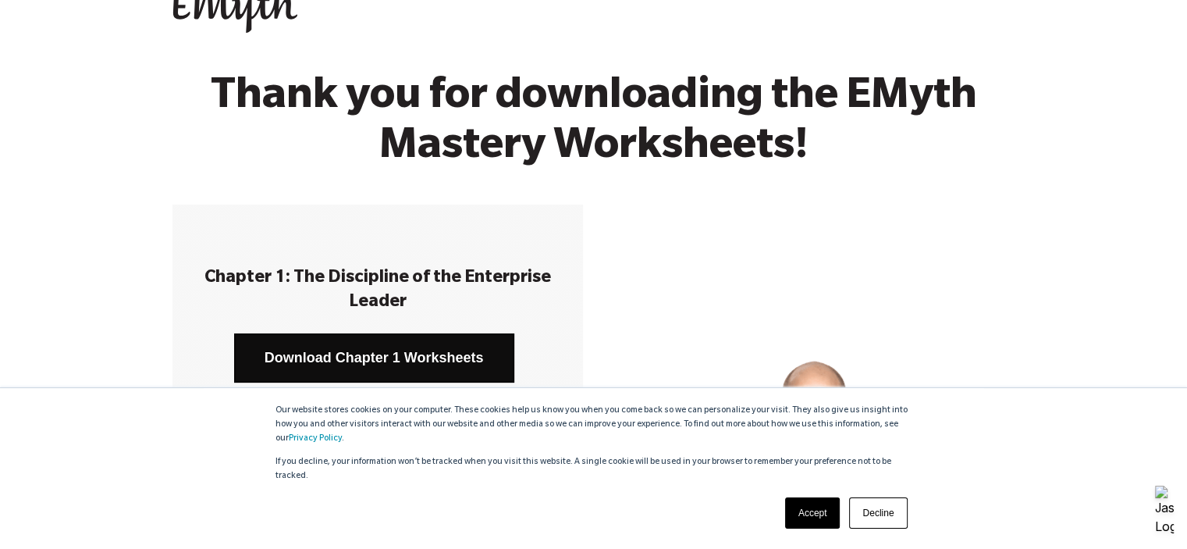
scroll to position [0, 0]
